Goal: Task Accomplishment & Management: Complete application form

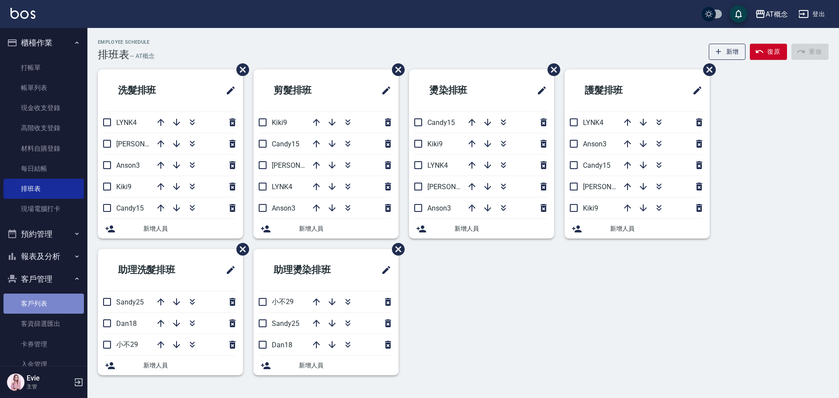
click at [45, 298] on link "客戶列表" at bounding box center [43, 304] width 80 height 20
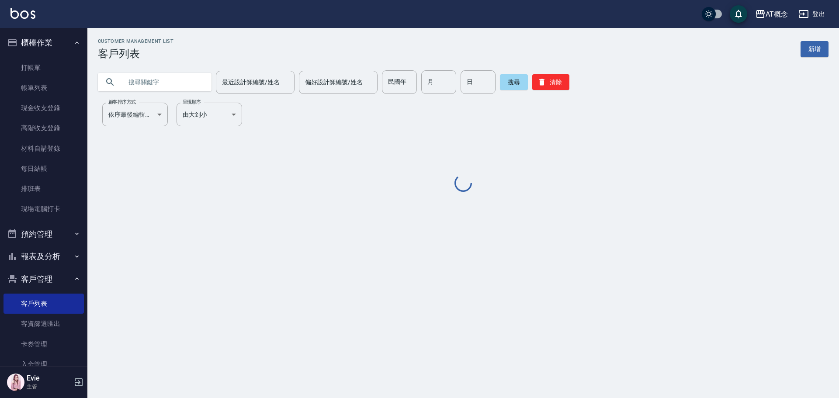
drag, startPoint x: 399, startPoint y: 81, endPoint x: 392, endPoint y: 83, distance: 7.1
click at [399, 81] on div "民國年 民國年" at bounding box center [399, 82] width 35 height 24
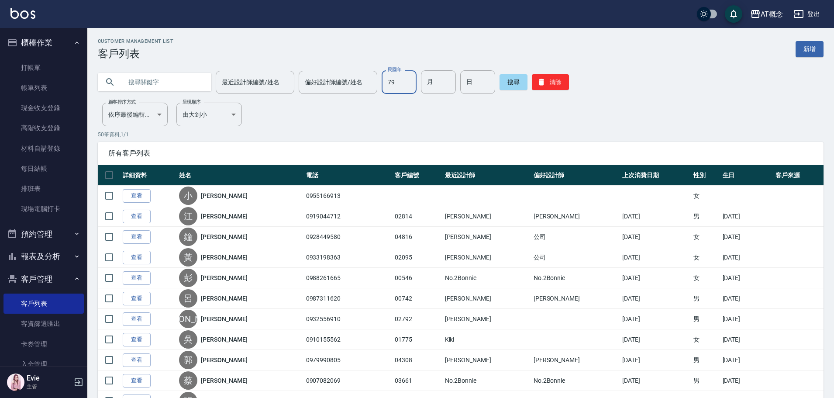
type input "79"
type input "11"
type input "06"
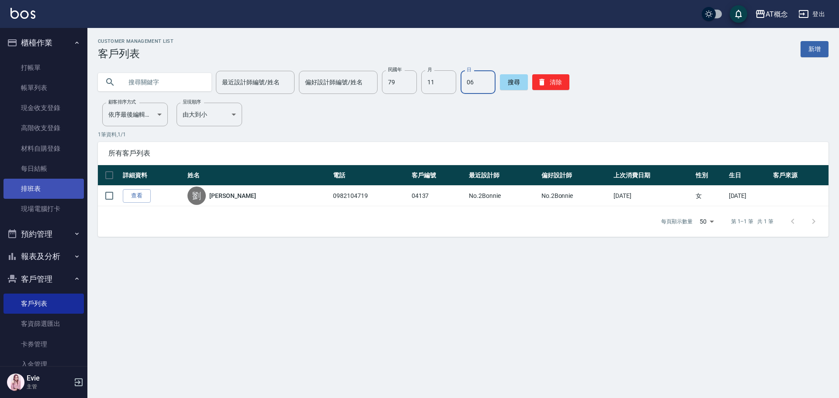
click at [39, 186] on link "排班表" at bounding box center [43, 189] width 80 height 20
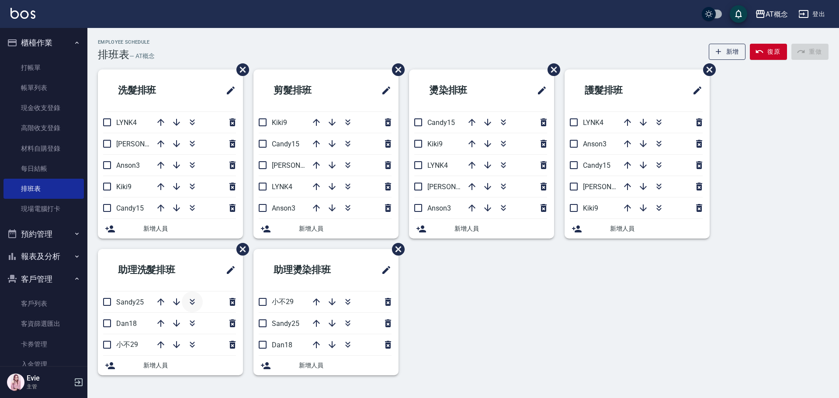
click at [194, 301] on icon "button" at bounding box center [192, 302] width 10 height 10
click at [347, 348] on icon "button" at bounding box center [348, 344] width 10 height 10
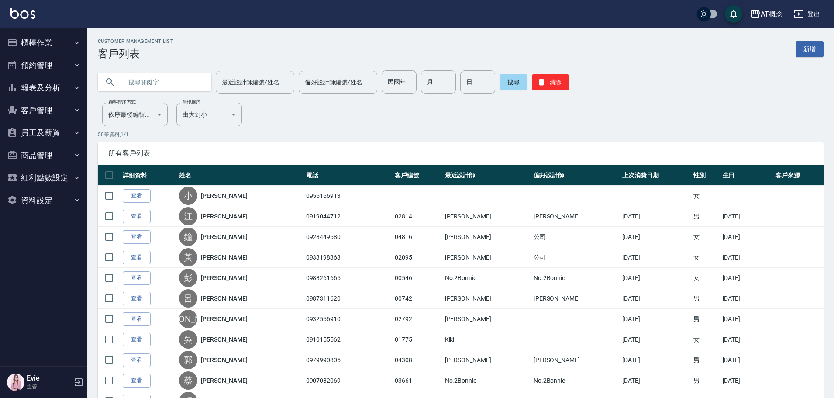
drag, startPoint x: 177, startPoint y: 83, endPoint x: 168, endPoint y: 80, distance: 9.5
click at [173, 82] on input "text" at bounding box center [163, 82] width 82 height 24
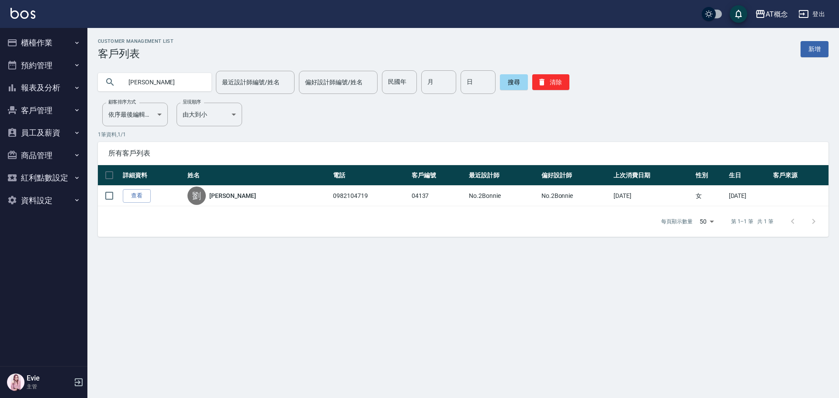
type input "劉"
type input "78"
type input "1"
type input "14"
